Goal: Answer question/provide support: Share knowledge or assist other users

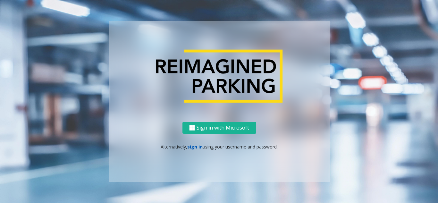
click at [191, 148] on link "sign in" at bounding box center [194, 147] width 15 height 6
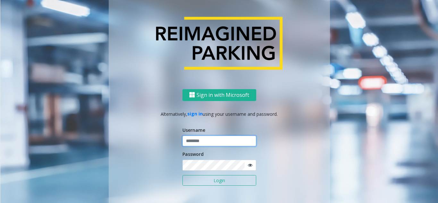
click at [197, 138] on input "text" at bounding box center [219, 141] width 74 height 11
type input "********"
click at [248, 167] on icon at bounding box center [250, 165] width 4 height 4
click at [226, 183] on button "Login" at bounding box center [219, 180] width 74 height 11
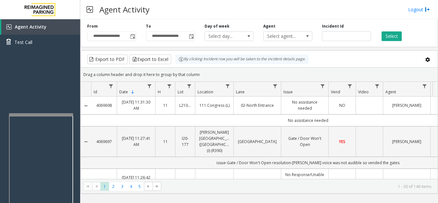
click at [39, 116] on div at bounding box center [41, 188] width 64 height 150
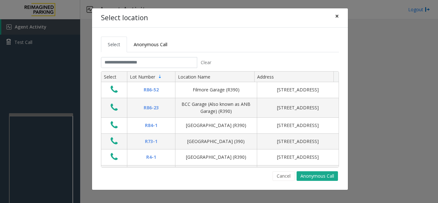
click at [340, 16] on button "×" at bounding box center [337, 16] width 13 height 16
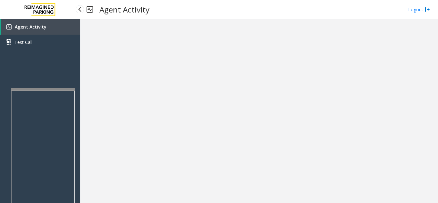
click at [43, 88] on div at bounding box center [43, 89] width 64 height 3
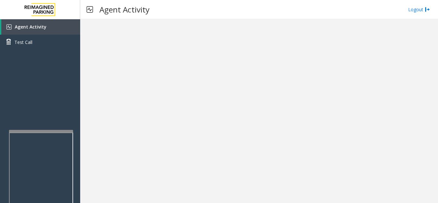
click at [40, 132] on div at bounding box center [41, 205] width 64 height 150
click at [39, 22] on link "Agent Activity" at bounding box center [40, 26] width 79 height 15
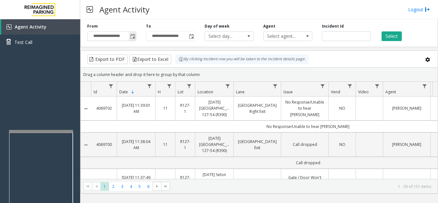
click at [132, 38] on span "Toggle popup" at bounding box center [132, 36] width 5 height 5
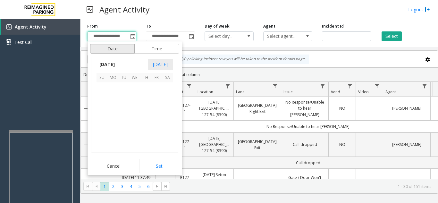
scroll to position [115052, 0]
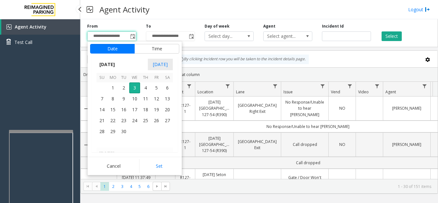
click at [55, 79] on div "Agent Activity Test Call" at bounding box center [40, 120] width 80 height 203
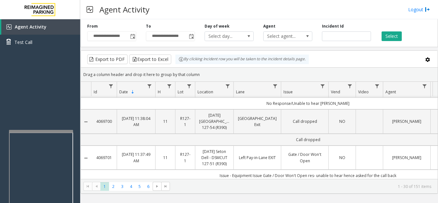
scroll to position [0, 0]
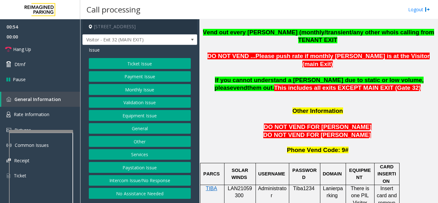
scroll to position [513, 0]
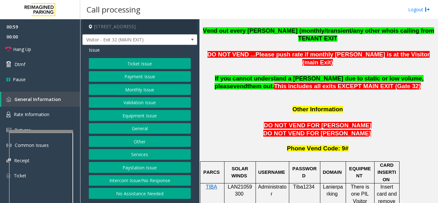
click at [157, 118] on button "Equipment Issue" at bounding box center [140, 115] width 102 height 11
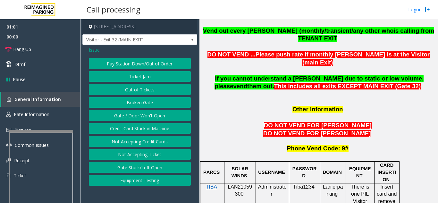
click at [157, 118] on button "Gate / Door Won't Open" at bounding box center [140, 115] width 102 height 11
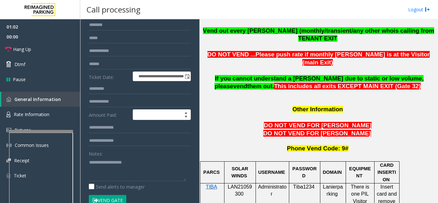
scroll to position [64, 0]
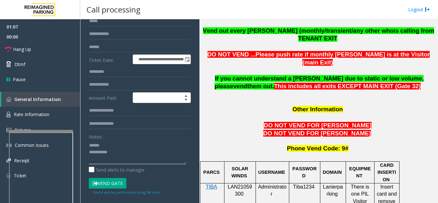
click at [113, 144] on textarea at bounding box center [137, 152] width 97 height 24
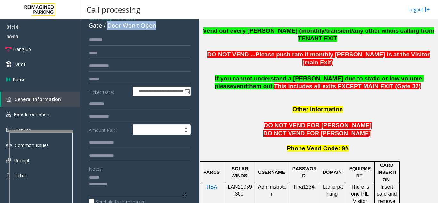
drag, startPoint x: 107, startPoint y: 26, endPoint x: 161, endPoint y: 28, distance: 54.2
click at [161, 28] on div "Gate / Door Won't Open" at bounding box center [140, 25] width 102 height 9
click at [136, 158] on input "text" at bounding box center [140, 155] width 102 height 11
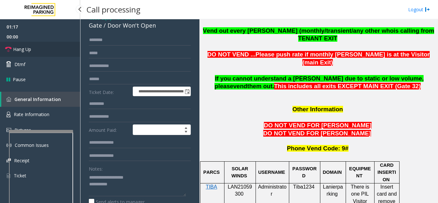
click at [32, 47] on link "Hang Up" at bounding box center [40, 49] width 80 height 15
click at [141, 188] on textarea at bounding box center [137, 184] width 97 height 24
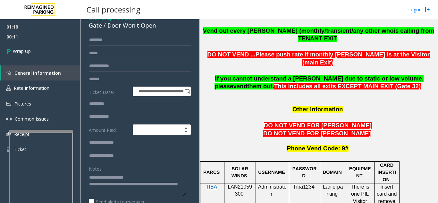
click at [163, 172] on div "Notes:" at bounding box center [140, 179] width 102 height 33
click at [152, 184] on textarea at bounding box center [137, 184] width 97 height 24
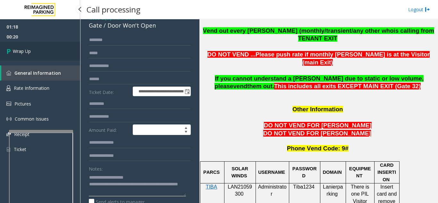
type textarea "**********"
click at [23, 51] on span "Wrap Up" at bounding box center [22, 51] width 18 height 7
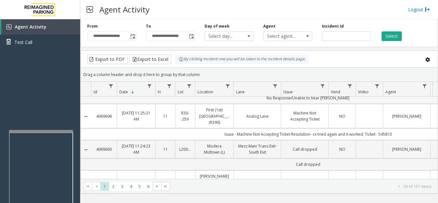
scroll to position [449, 0]
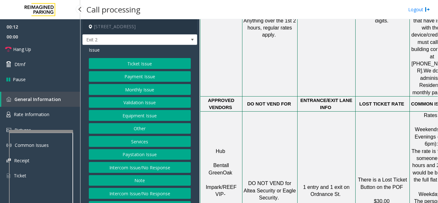
scroll to position [641, 0]
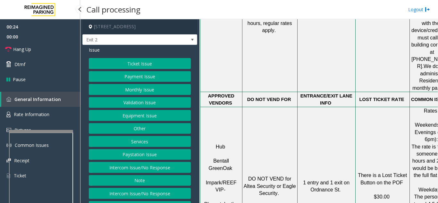
click at [154, 101] on button "Validation Issue" at bounding box center [140, 102] width 102 height 11
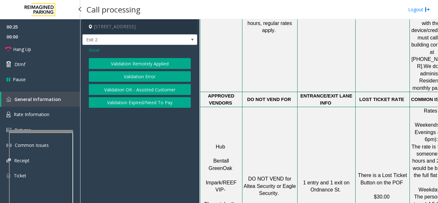
click at [152, 78] on button "Validation Error" at bounding box center [140, 76] width 102 height 11
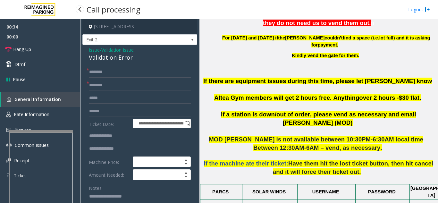
scroll to position [256, 0]
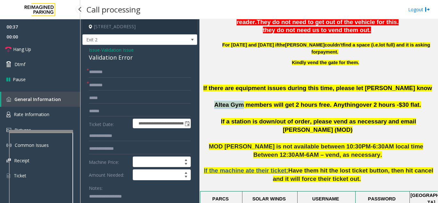
drag, startPoint x: 249, startPoint y: 105, endPoint x: 225, endPoint y: 107, distance: 24.7
click at [222, 105] on p "If there are equipment issues during this time, please let [PERSON_NAME] know A…" at bounding box center [319, 100] width 234 height 33
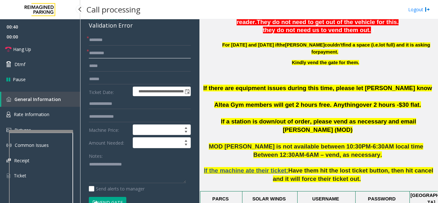
type input "*********"
click at [113, 164] on textarea at bounding box center [137, 171] width 97 height 24
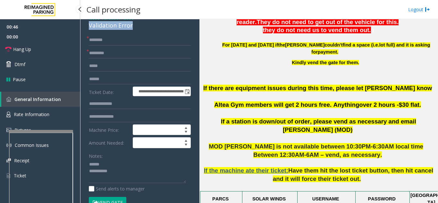
drag, startPoint x: 87, startPoint y: 27, endPoint x: 132, endPoint y: 27, distance: 44.9
click at [125, 169] on textarea at bounding box center [137, 171] width 97 height 24
type textarea "**********"
click at [128, 80] on input "text" at bounding box center [140, 79] width 102 height 11
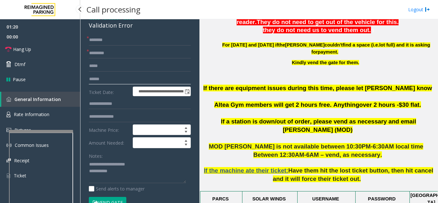
type input "******"
click at [126, 119] on input "text" at bounding box center [140, 116] width 102 height 11
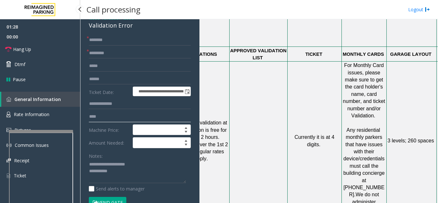
scroll to position [513, 118]
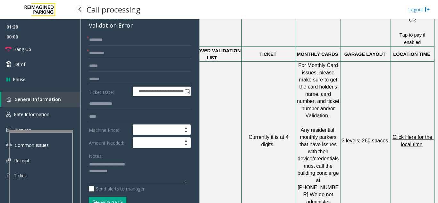
click at [412, 134] on p "Click Here for the local time" at bounding box center [412, 141] width 43 height 14
click at [411, 134] on span "Click Here for the local time" at bounding box center [412, 140] width 41 height 13
click at [108, 118] on input "***" at bounding box center [140, 116] width 102 height 11
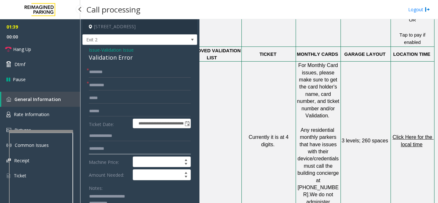
type input "*********"
click at [111, 72] on input "text" at bounding box center [140, 72] width 102 height 11
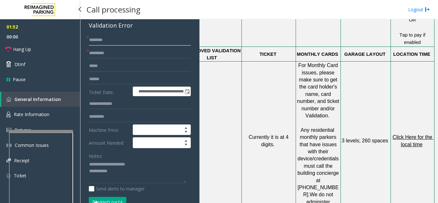
type input "*******"
click at [113, 200] on button "Vend Gate" at bounding box center [108, 202] width 38 height 11
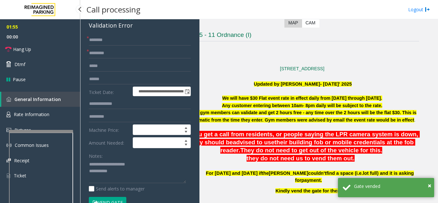
scroll to position [128, 0]
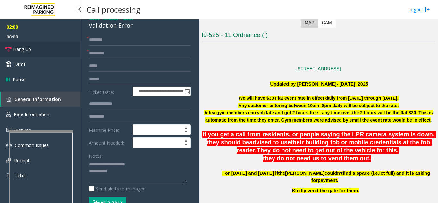
click at [32, 53] on link "Hang Up" at bounding box center [40, 49] width 80 height 15
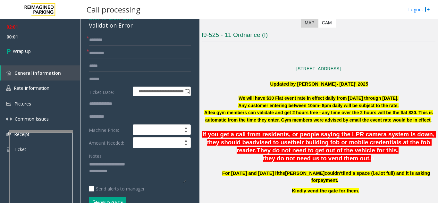
click at [142, 172] on textarea at bounding box center [137, 171] width 97 height 24
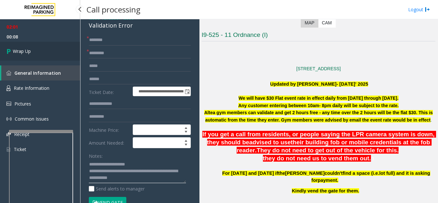
type textarea "**********"
click at [30, 55] on link "Wrap Up" at bounding box center [40, 51] width 80 height 19
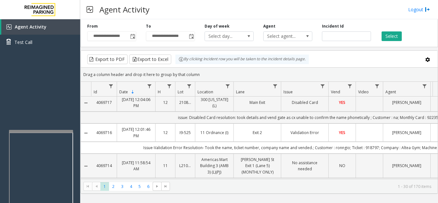
scroll to position [160, 0]
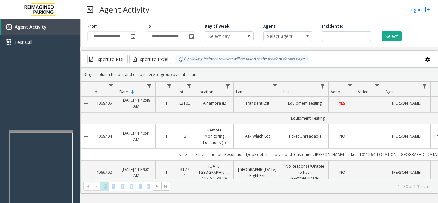
drag, startPoint x: 353, startPoint y: 177, endPoint x: 367, endPoint y: 178, distance: 13.8
click at [367, 178] on kendo-grid "Export to PDF Export to Excel By clicking Incident row you will be taken to the…" at bounding box center [258, 121] width 357 height 143
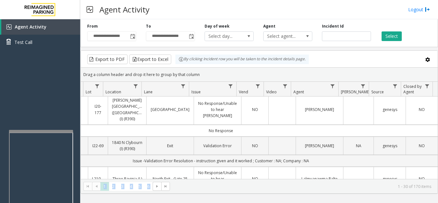
scroll to position [0, 92]
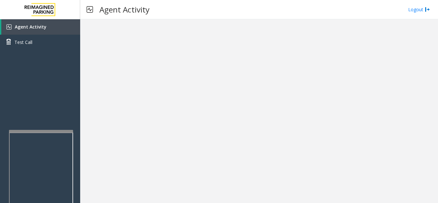
drag, startPoint x: 314, startPoint y: 176, endPoint x: 218, endPoint y: 172, distance: 96.2
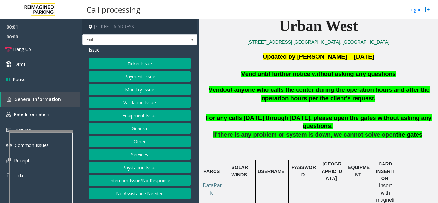
scroll to position [160, 0]
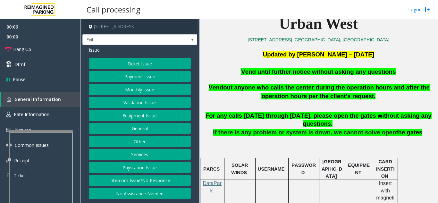
click at [146, 115] on button "Equipment Issue" at bounding box center [140, 115] width 102 height 11
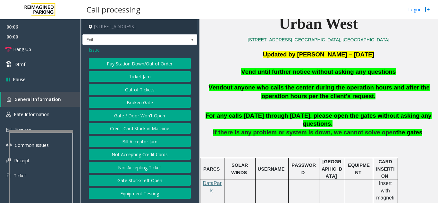
click at [146, 115] on button "Gate / Door Won't Open" at bounding box center [140, 115] width 102 height 11
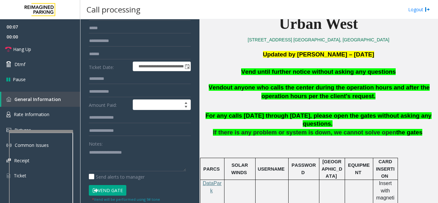
scroll to position [64, 0]
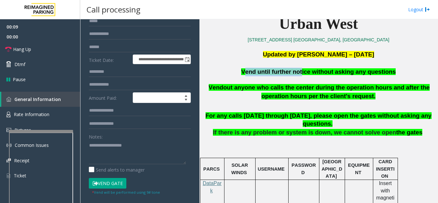
drag, startPoint x: 244, startPoint y: 72, endPoint x: 300, endPoint y: 73, distance: 56.4
click at [300, 73] on p "Vend until further notice without asking any questions" at bounding box center [319, 72] width 234 height 9
click at [239, 57] on p "Updated by [PERSON_NAME] – [DATE]" at bounding box center [319, 54] width 234 height 9
click at [112, 182] on button "Vend Gate" at bounding box center [108, 183] width 38 height 11
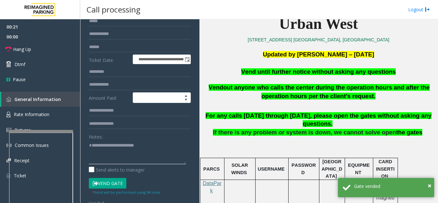
click at [148, 147] on textarea at bounding box center [137, 152] width 97 height 24
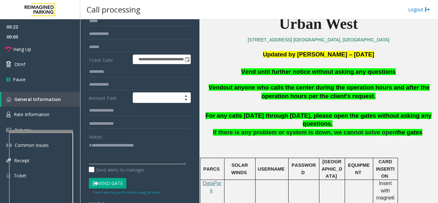
type textarea "**********"
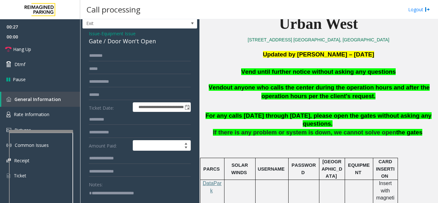
scroll to position [0, 0]
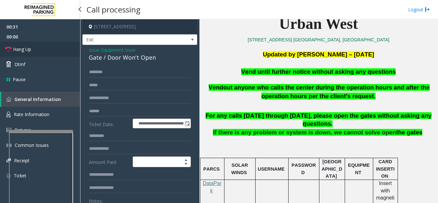
click at [56, 52] on link "Hang Up" at bounding box center [40, 49] width 80 height 15
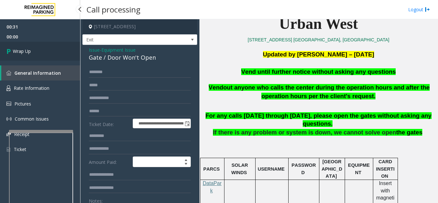
click at [57, 52] on link "Wrap Up" at bounding box center [40, 51] width 80 height 19
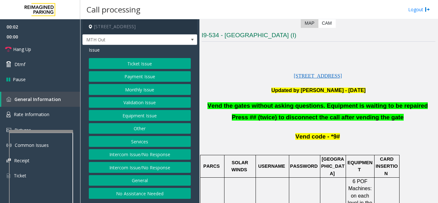
scroll to position [128, 0]
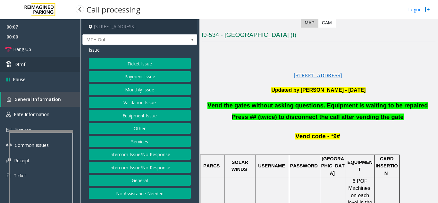
click at [40, 67] on link "Dtmf" at bounding box center [40, 64] width 80 height 15
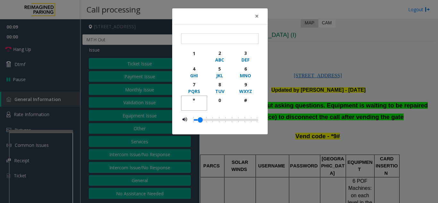
click at [194, 99] on div "*" at bounding box center [194, 100] width 18 height 7
click at [246, 86] on div "9" at bounding box center [246, 84] width 18 height 7
click at [244, 102] on div "#" at bounding box center [246, 100] width 18 height 7
type input "***"
click at [258, 15] on span "×" at bounding box center [257, 16] width 4 height 9
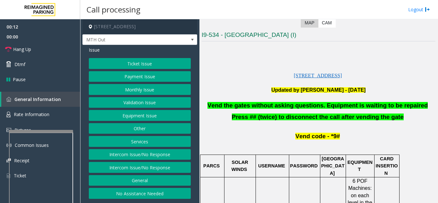
click at [134, 115] on button "Equipment Issue" at bounding box center [140, 115] width 102 height 11
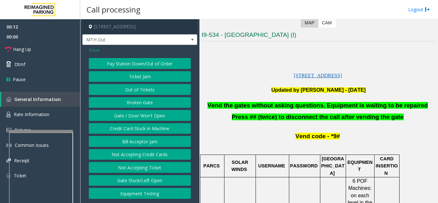
click at [134, 115] on button "Gate / Door Won't Open" at bounding box center [140, 115] width 102 height 11
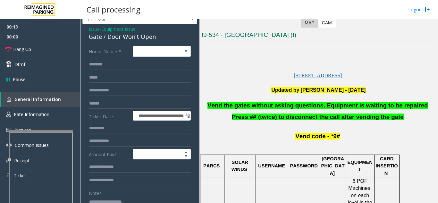
scroll to position [32, 0]
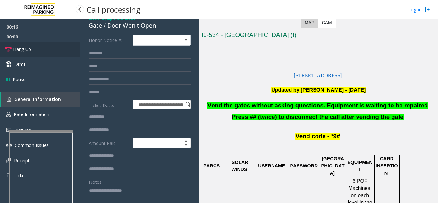
click at [35, 56] on link "Hang Up" at bounding box center [40, 49] width 80 height 15
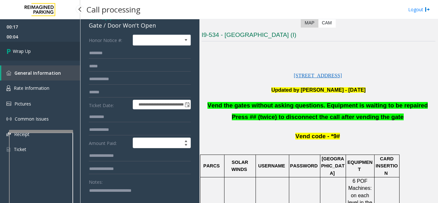
type textarea "**********"
click at [33, 47] on link "Wrap Up" at bounding box center [40, 51] width 80 height 19
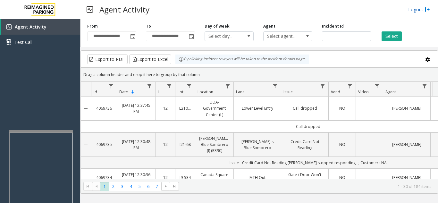
click at [415, 11] on link "Logout" at bounding box center [419, 9] width 22 height 7
